Goal: Transaction & Acquisition: Book appointment/travel/reservation

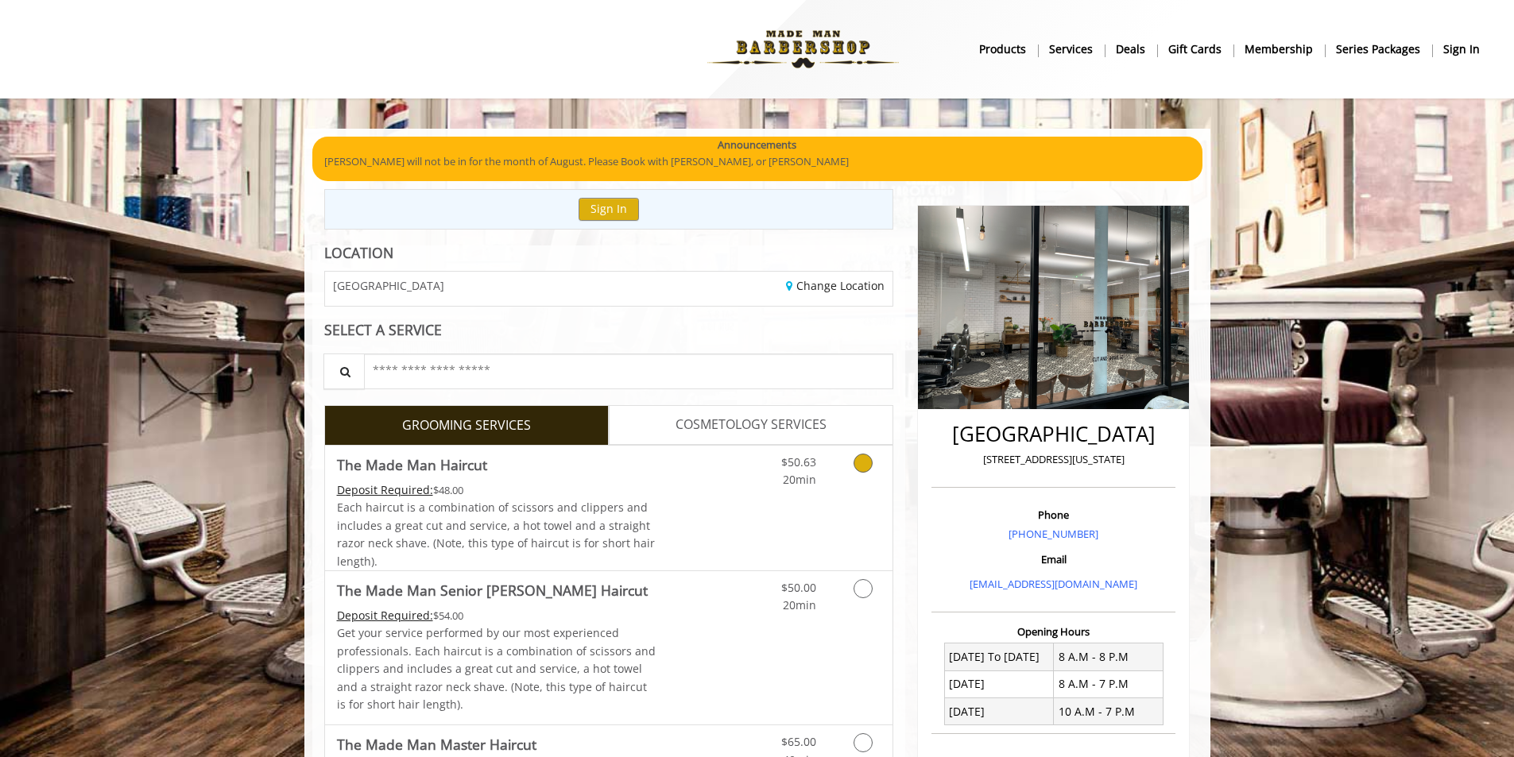
click at [867, 466] on icon "Grooming services" at bounding box center [862, 463] width 19 height 19
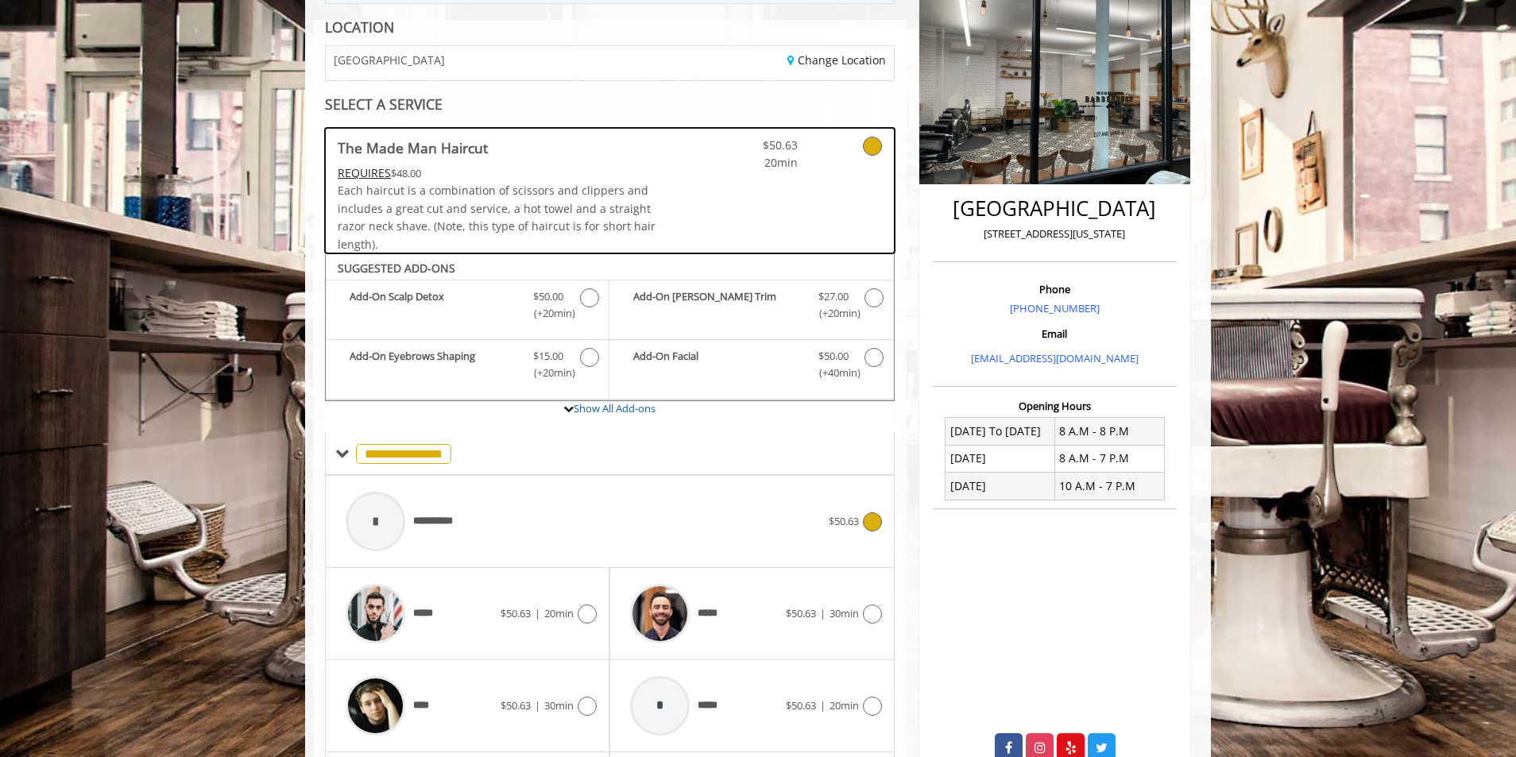
scroll to position [369, 0]
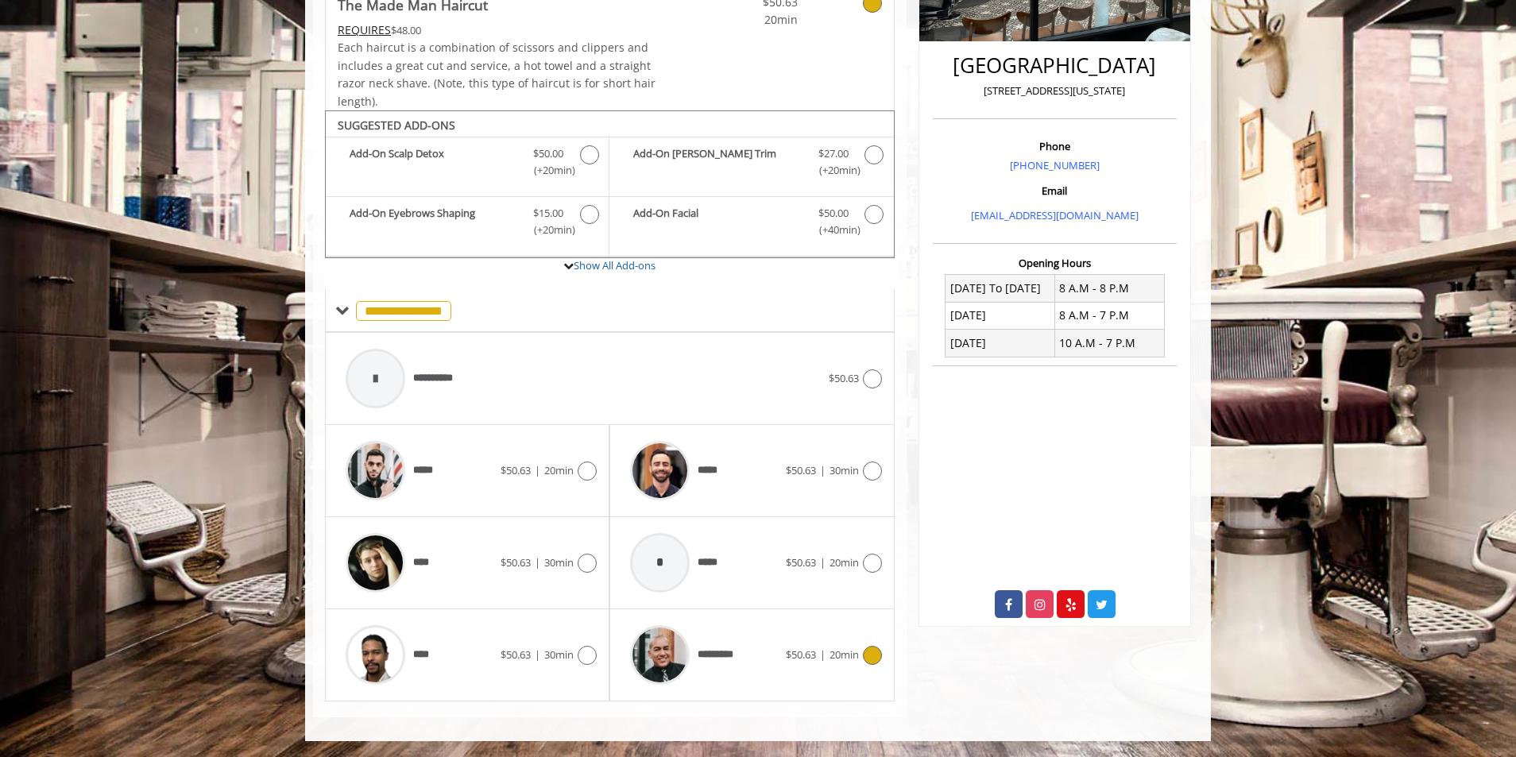
click at [876, 651] on icon at bounding box center [872, 655] width 19 height 19
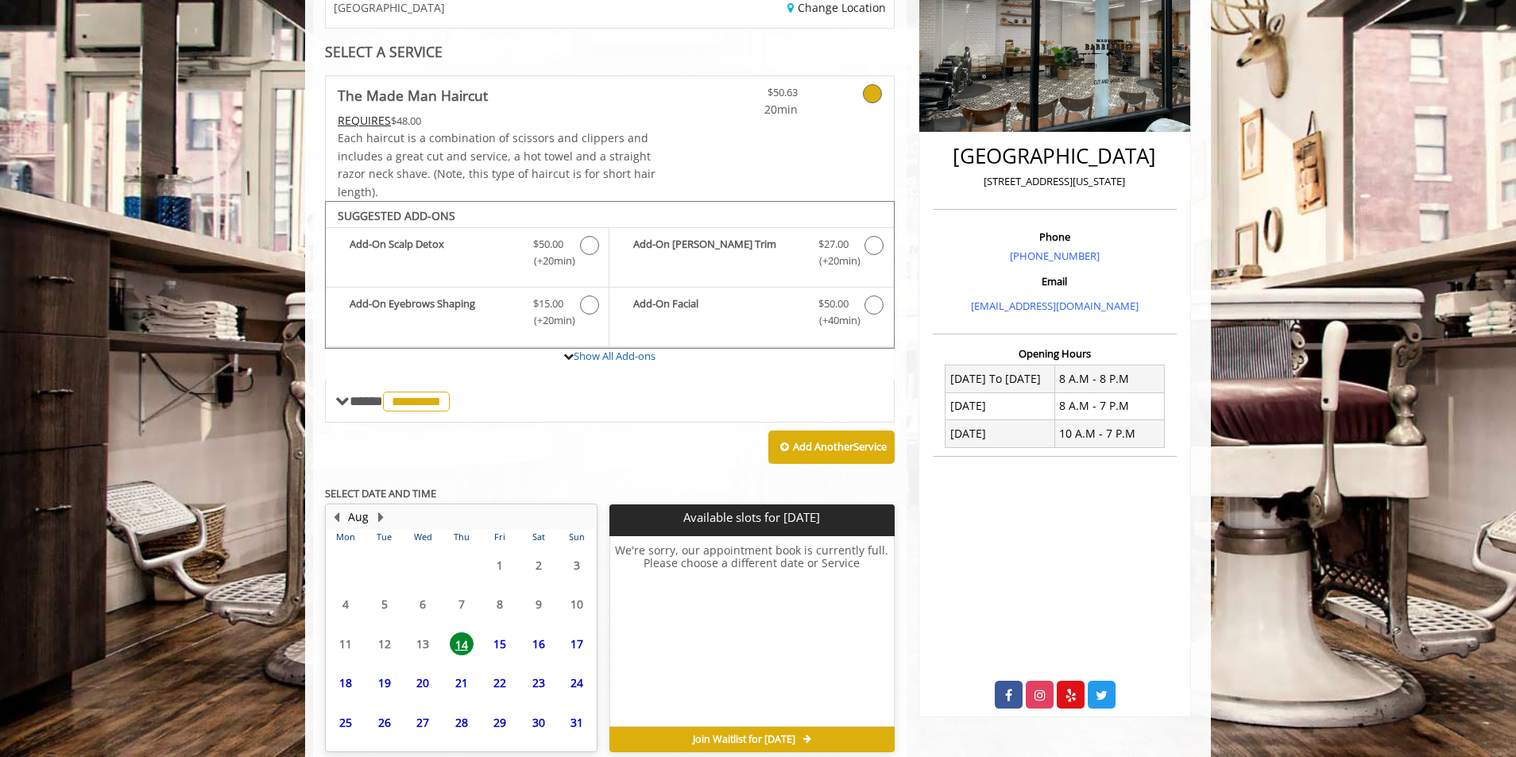
scroll to position [352, 0]
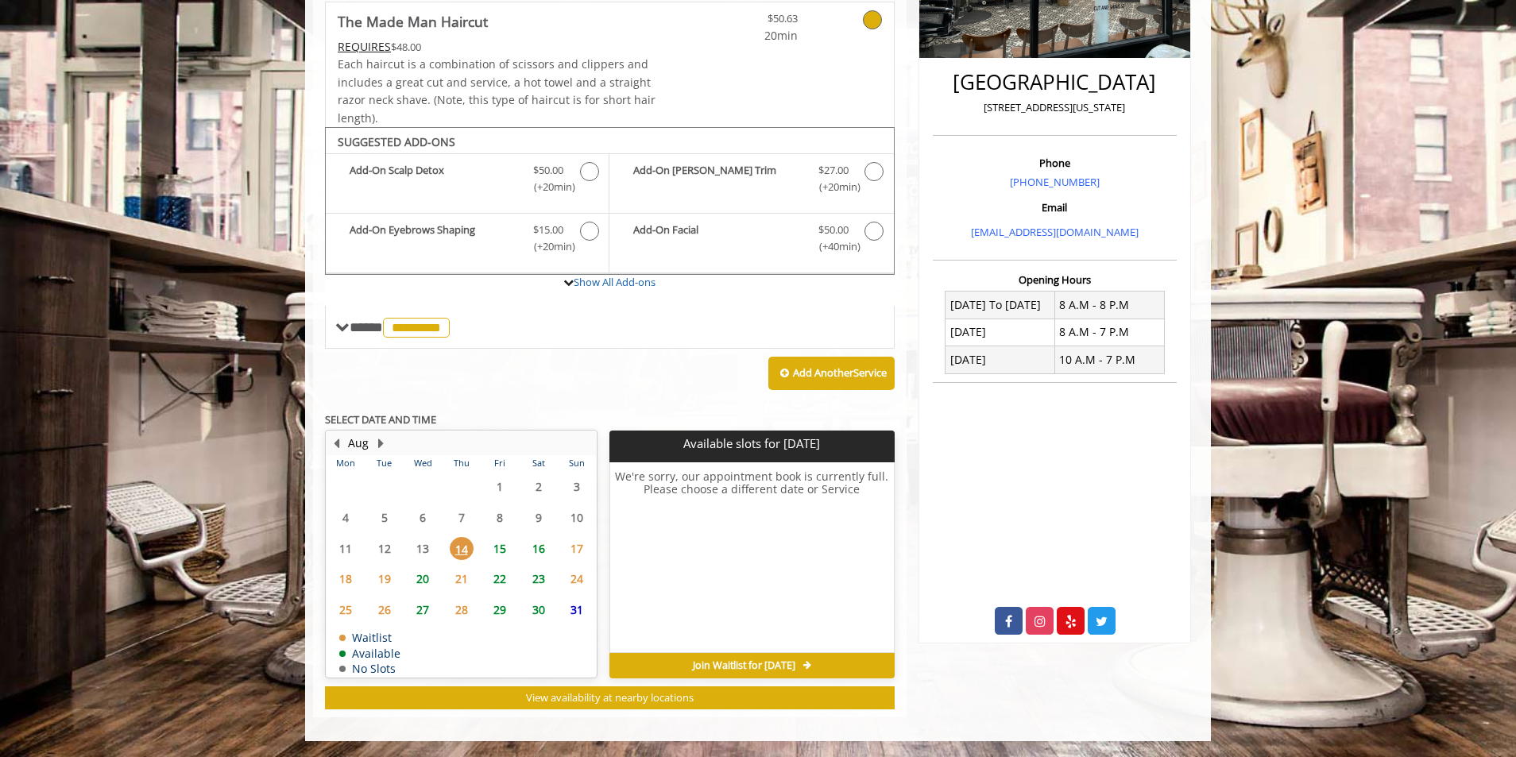
click at [494, 552] on span "15" at bounding box center [500, 548] width 24 height 23
click at [689, 509] on div "8:20 AM" at bounding box center [663, 520] width 82 height 27
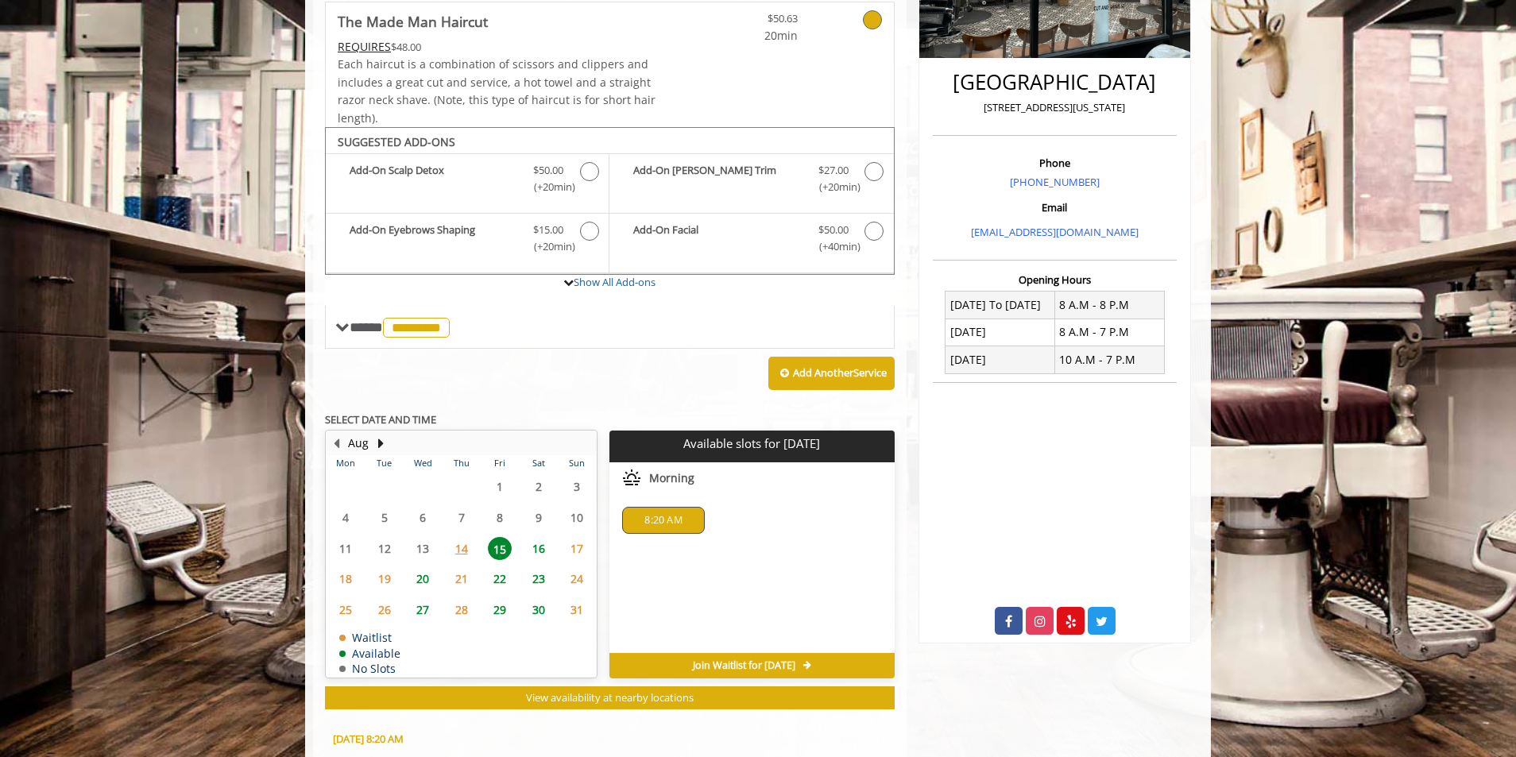
scroll to position [639, 0]
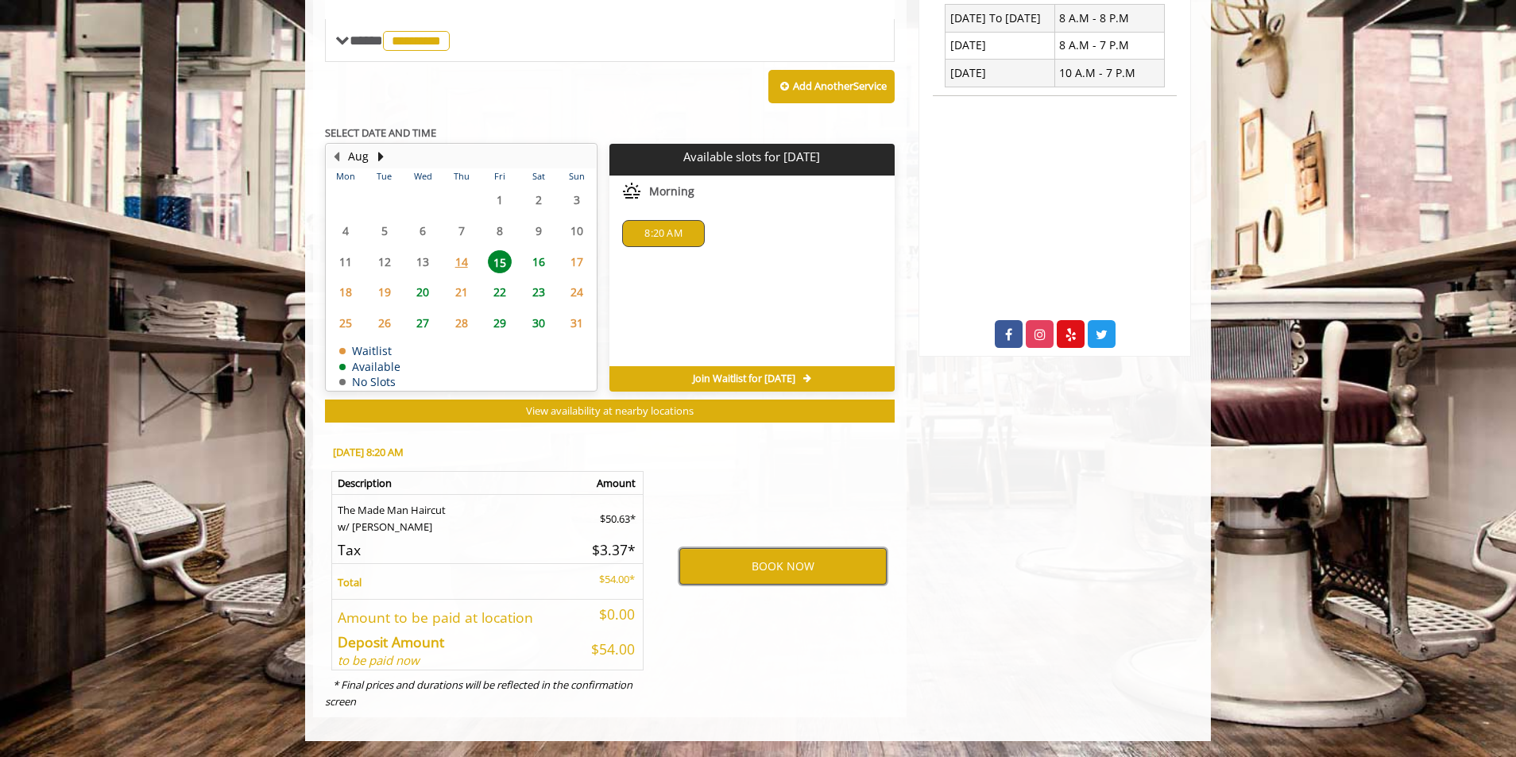
click at [779, 558] on button "BOOK NOW" at bounding box center [782, 566] width 207 height 37
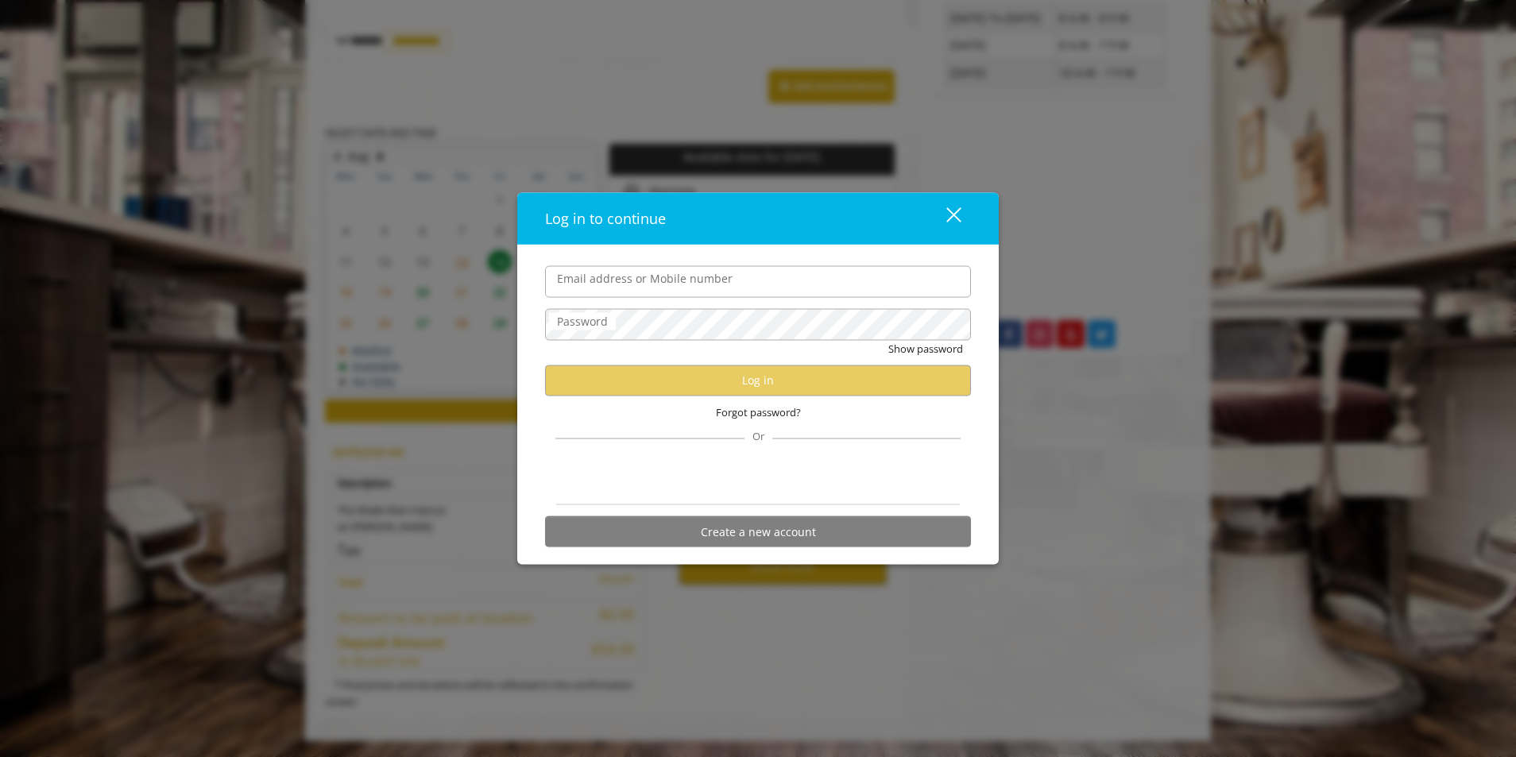
type input "**********"
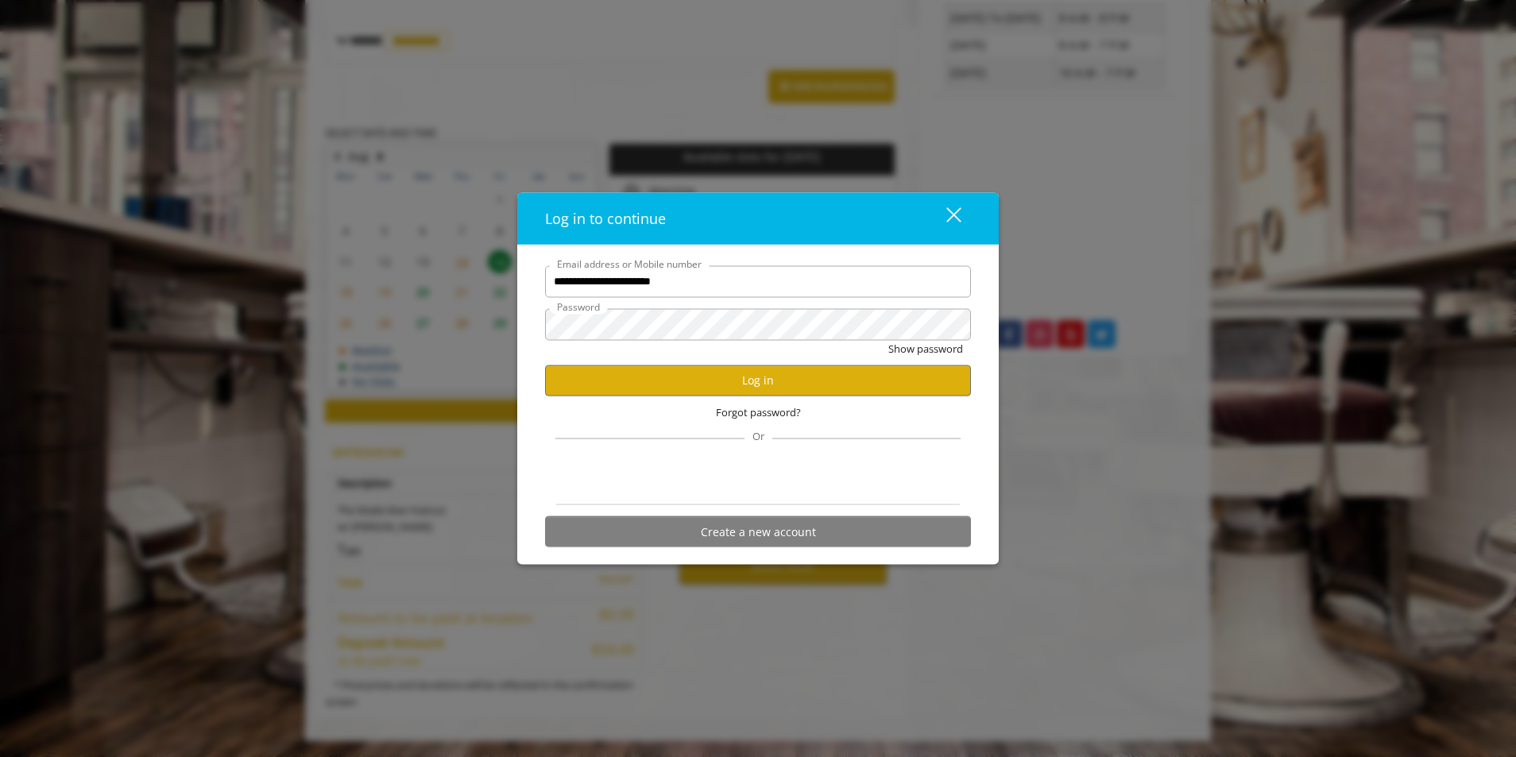
scroll to position [0, 0]
click at [786, 389] on button "Log in" at bounding box center [758, 380] width 426 height 31
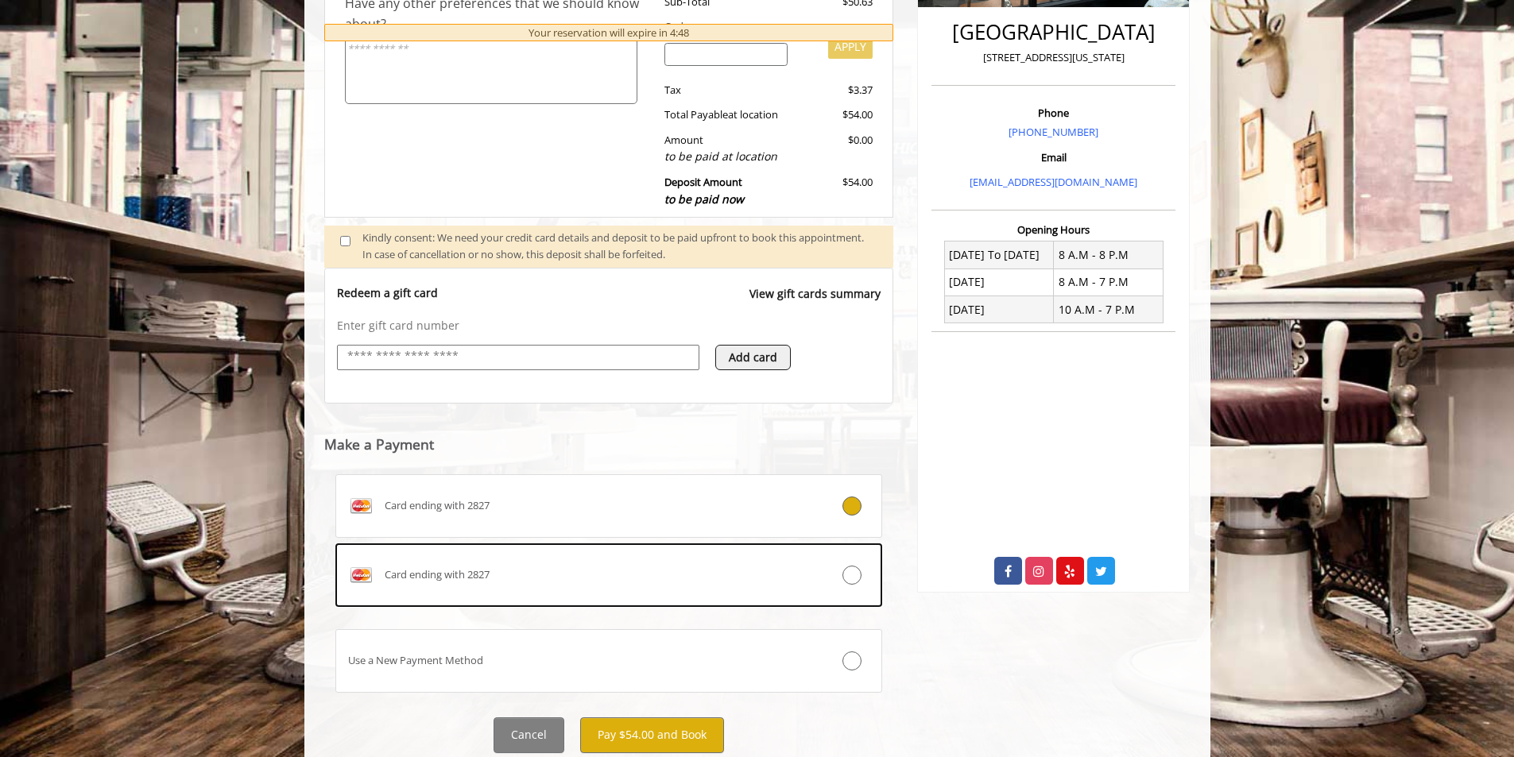
scroll to position [454, 0]
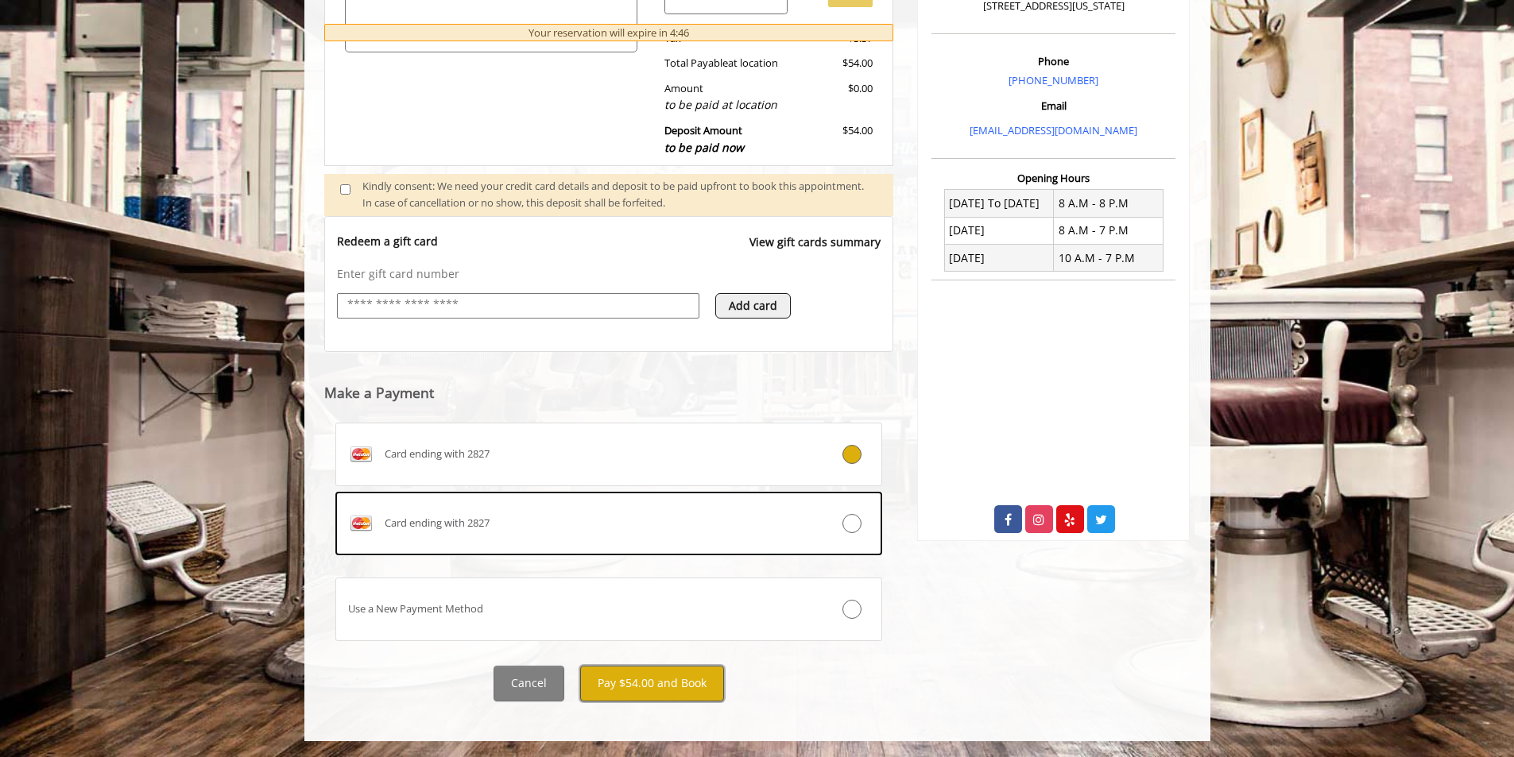
click at [655, 688] on button "Pay $54.00 and Book" at bounding box center [652, 684] width 144 height 36
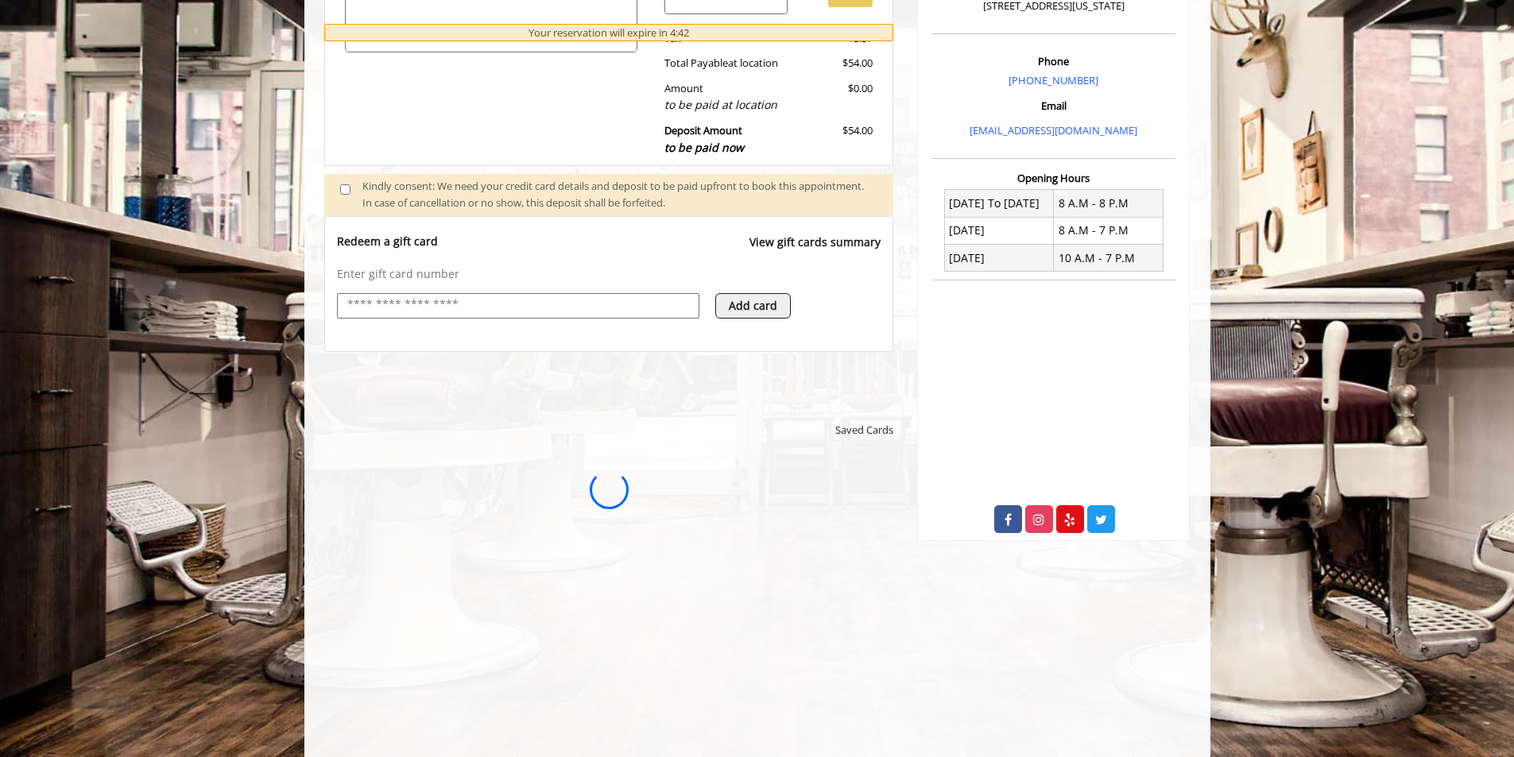
scroll to position [0, 0]
